Goal: Information Seeking & Learning: Learn about a topic

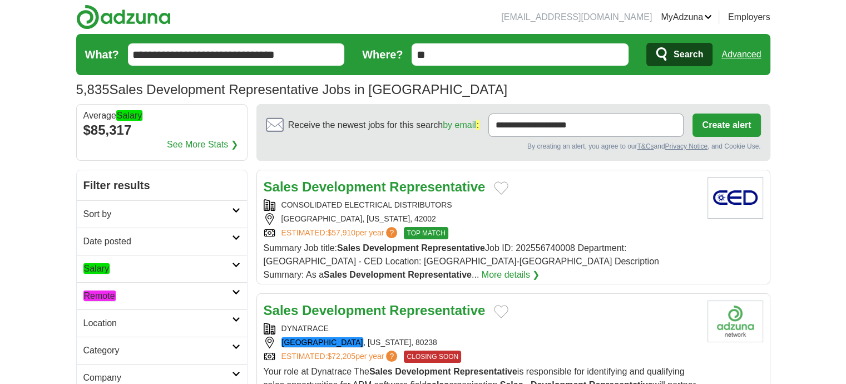
click at [169, 289] on h2 "Remote" at bounding box center [157, 295] width 149 height 13
click at [120, 322] on link "Remote jobs" at bounding box center [107, 322] width 48 height 11
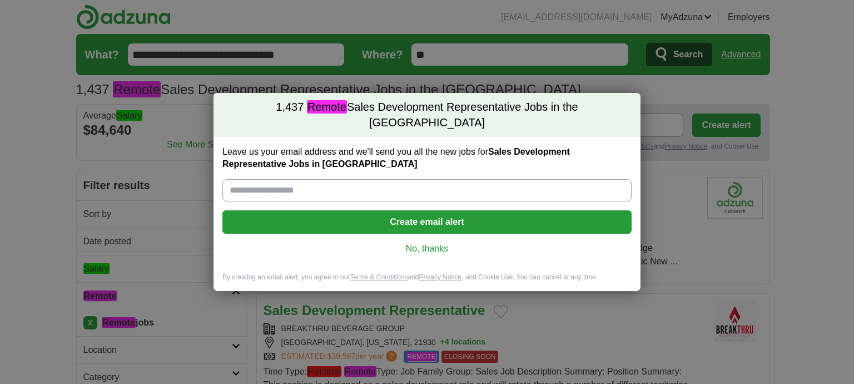
click at [411, 245] on link "No, thanks" at bounding box center [427, 249] width 392 height 12
